Goal: Task Accomplishment & Management: Complete application form

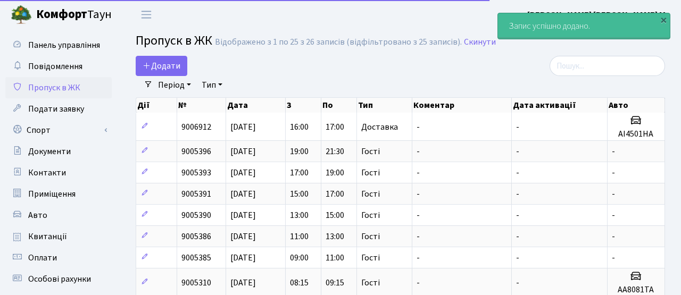
select select "25"
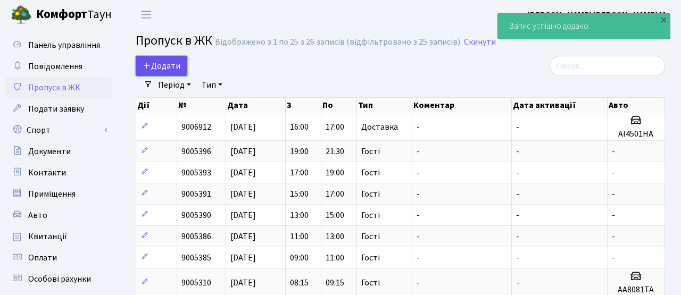
click at [158, 70] on span "Додати" at bounding box center [162, 66] width 38 height 12
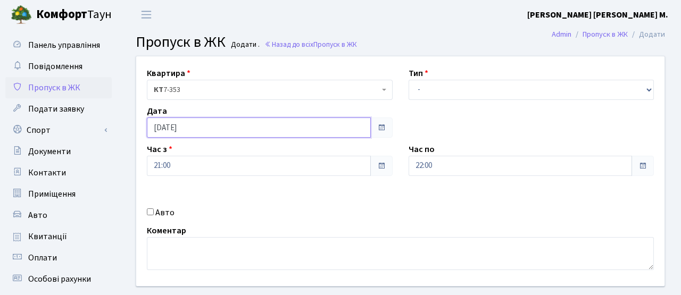
click at [179, 133] on input "[DATE]" at bounding box center [259, 128] width 224 height 20
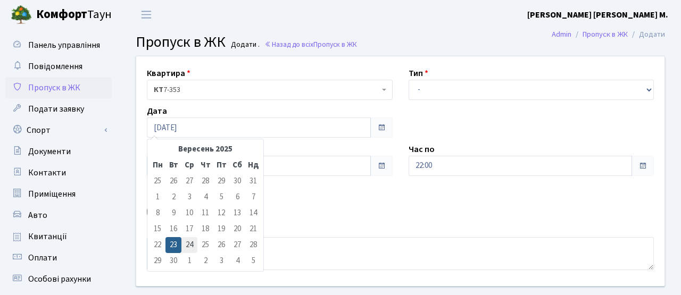
click at [192, 245] on td "24" at bounding box center [189, 245] width 16 height 16
type input "[DATE]"
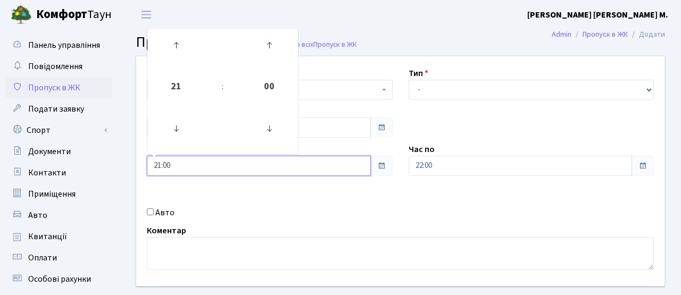
drag, startPoint x: 187, startPoint y: 170, endPoint x: 124, endPoint y: 164, distance: 63.6
click at [124, 164] on div "Квартира <b>КТ</b>&nbsp;&nbsp;&nbsp;&nbsp;7-353 <b>КТ</b>&nbsp;&nbsp;&nbsp;&nbs…" at bounding box center [400, 190] width 561 height 269
type input "08:00"
click at [244, 207] on div "Авто" at bounding box center [270, 212] width 262 height 13
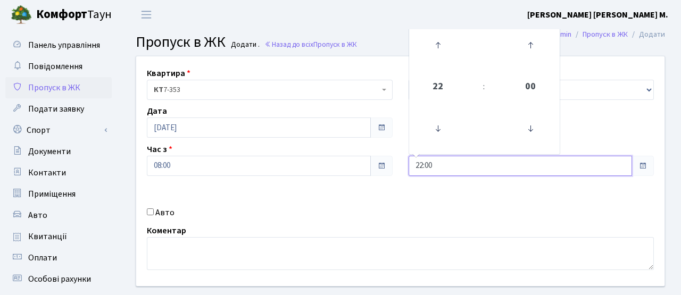
drag, startPoint x: 458, startPoint y: 164, endPoint x: 370, endPoint y: 163, distance: 87.8
click at [370, 163] on div "Квартира <b>КТ</b>&nbsp;&nbsp;&nbsp;&nbsp;7-353 <b>КТ</b>&nbsp;&nbsp;&nbsp;&nbs…" at bounding box center [400, 171] width 544 height 230
type input "10:00"
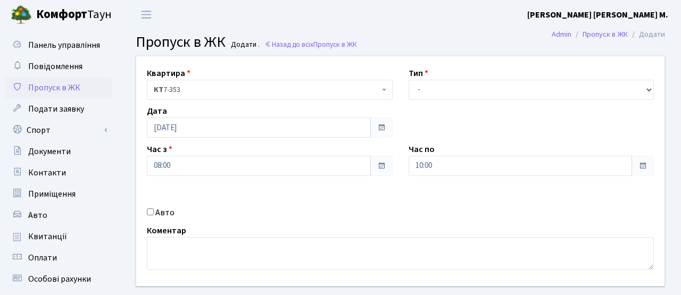
click at [389, 201] on div "Квартира <b>КТ</b>&nbsp;&nbsp;&nbsp;&nbsp;7-353 <b>КТ</b>&nbsp;&nbsp;&nbsp;&nbs…" at bounding box center [400, 171] width 544 height 230
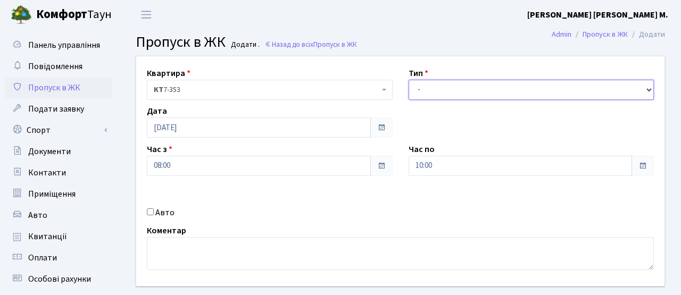
click at [449, 86] on select "- Доставка Таксі Гості Сервіс" at bounding box center [532, 90] width 246 height 20
select select "3"
click at [409, 80] on select "- Доставка Таксі Гості Сервіс" at bounding box center [532, 90] width 246 height 20
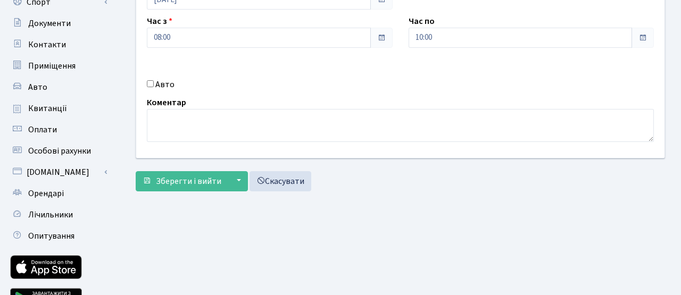
scroll to position [153, 0]
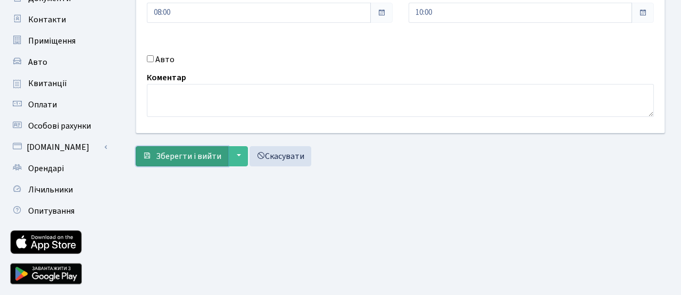
click at [206, 155] on span "Зберегти і вийти" at bounding box center [188, 157] width 65 height 12
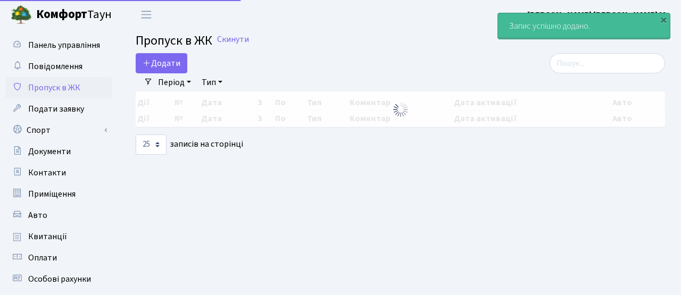
select select "25"
